Goal: Task Accomplishment & Management: Complete application form

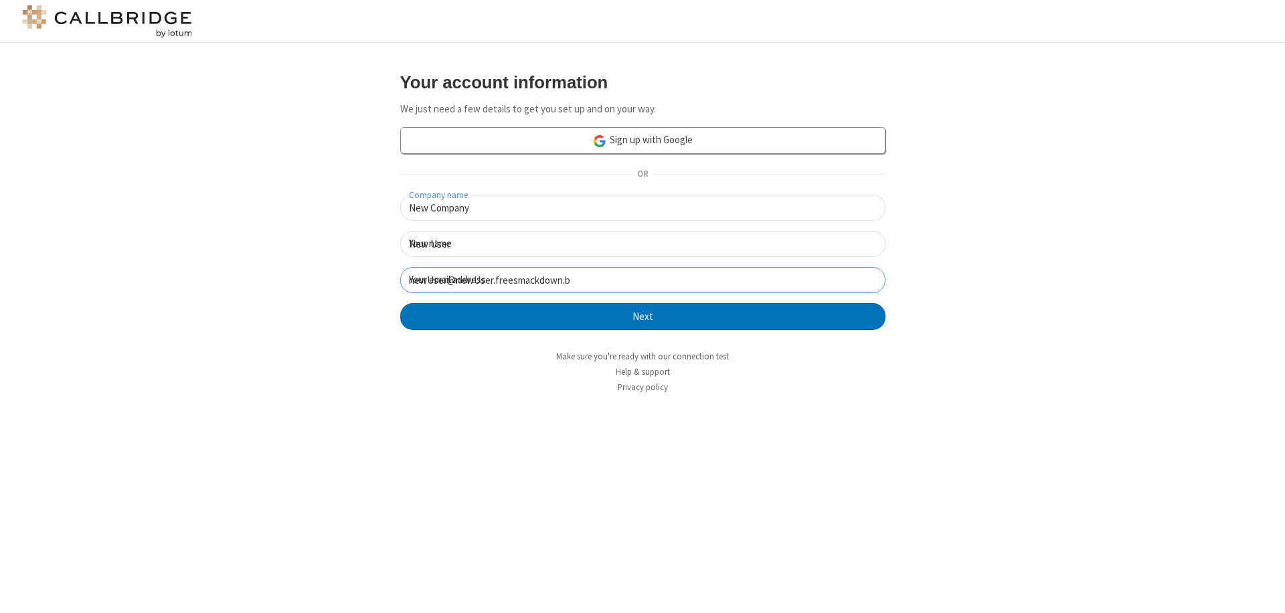
click button "Next" at bounding box center [642, 316] width 485 height 27
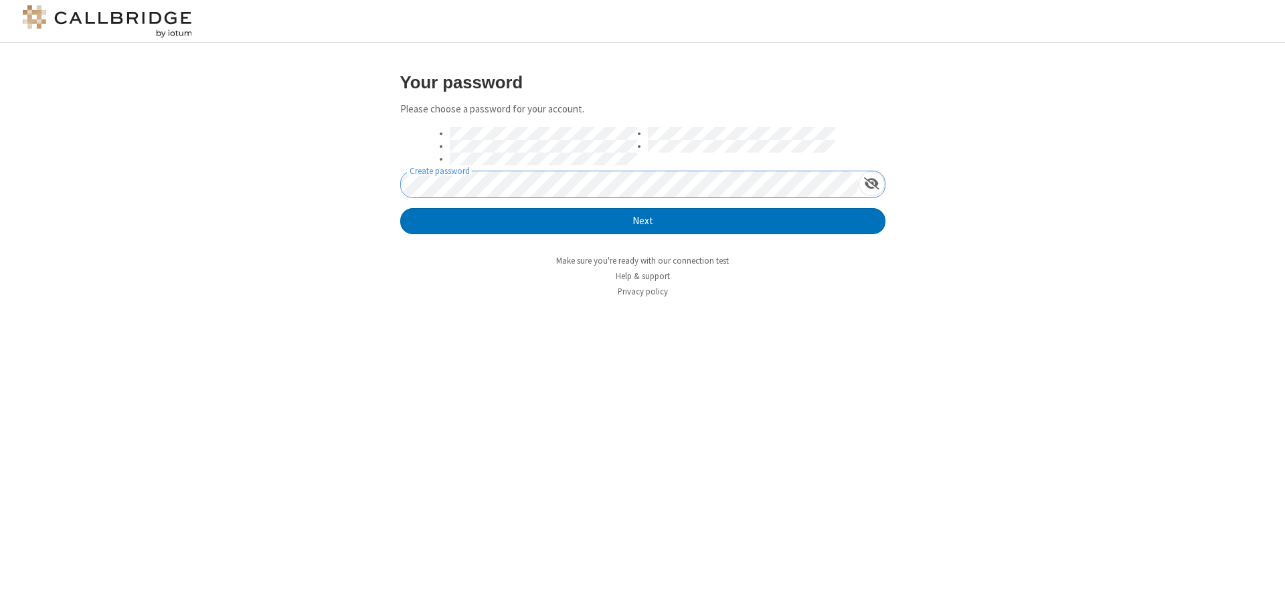
click button "Next" at bounding box center [642, 221] width 485 height 27
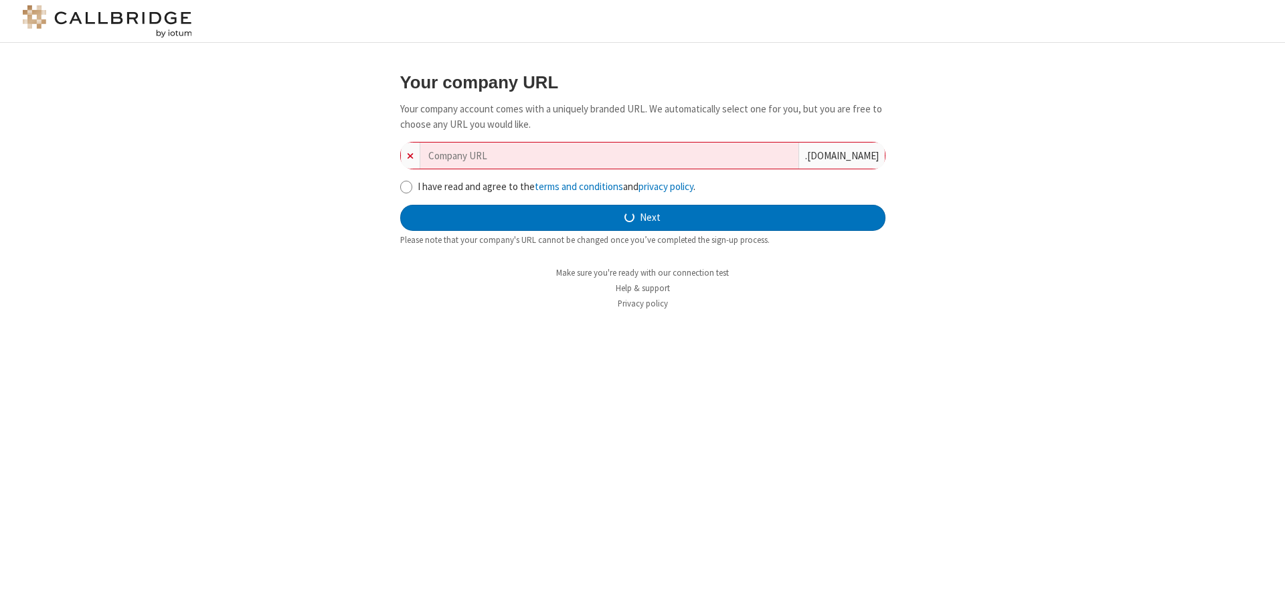
type input "new-company-innovative-10444"
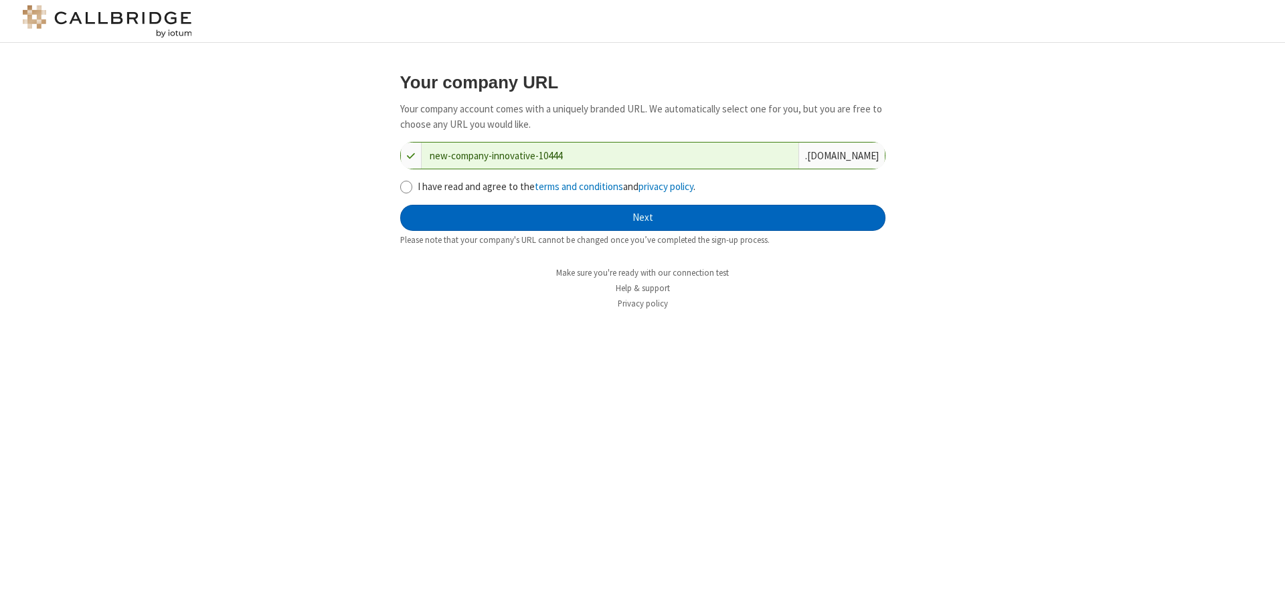
click at [643, 218] on button "Next" at bounding box center [642, 218] width 485 height 27
